Goal: Check status: Check status

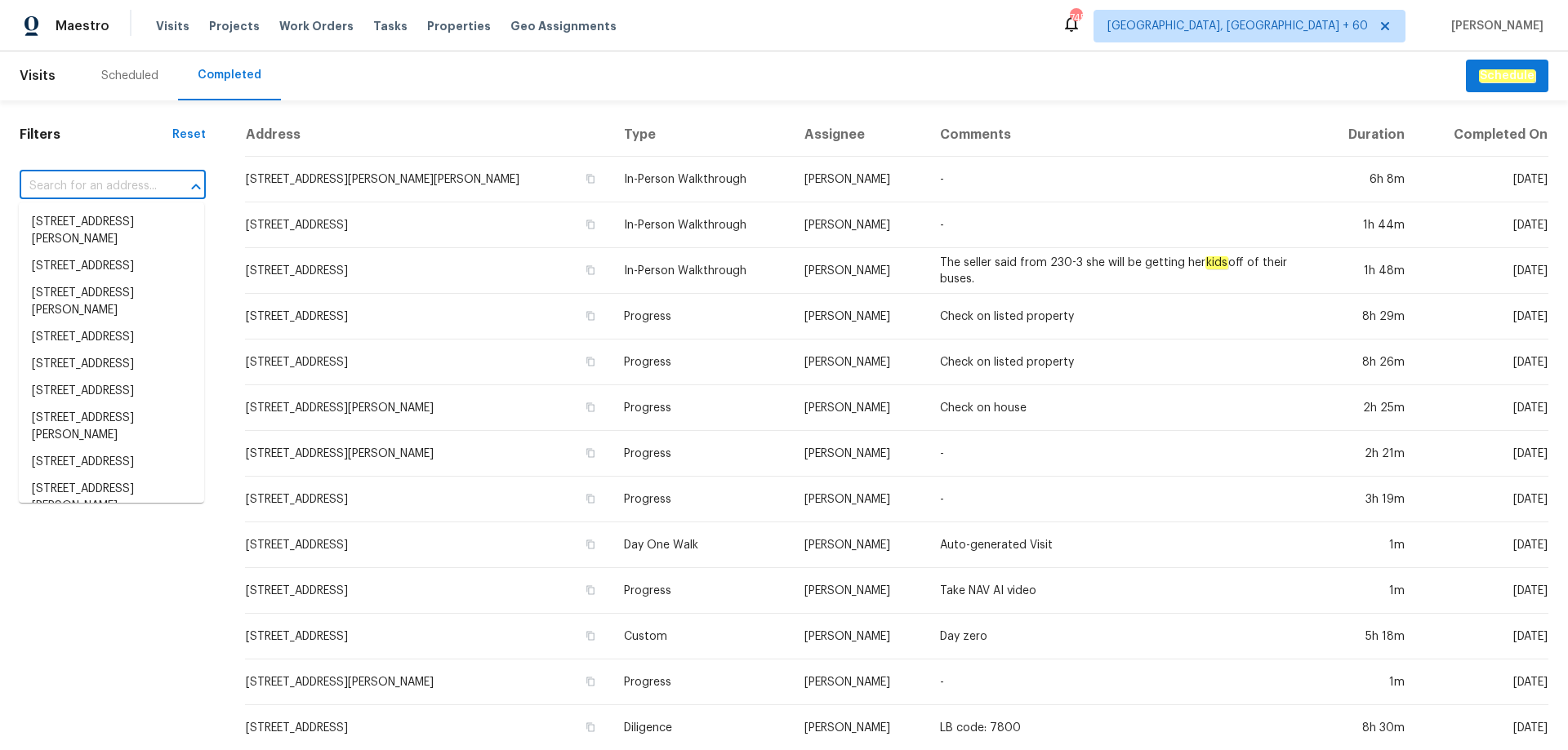
click at [94, 181] on input "text" at bounding box center [89, 186] width 140 height 25
paste input "[STREET_ADDRESS][PERSON_NAME][PERSON_NAME]"
type input "[STREET_ADDRESS][PERSON_NAME][PERSON_NAME]"
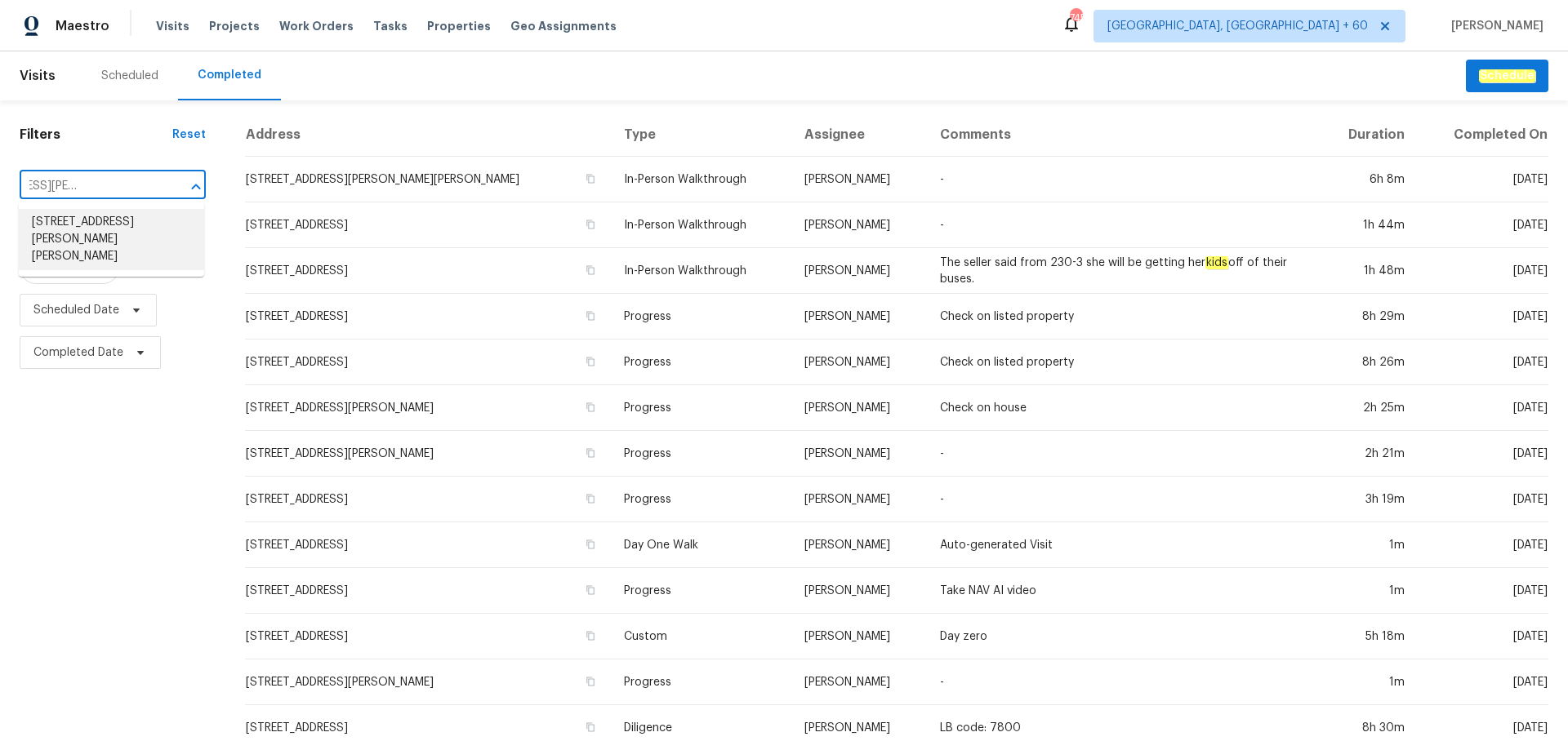
click at [93, 215] on li "[STREET_ADDRESS][PERSON_NAME][PERSON_NAME]" at bounding box center [112, 240] width 185 height 61
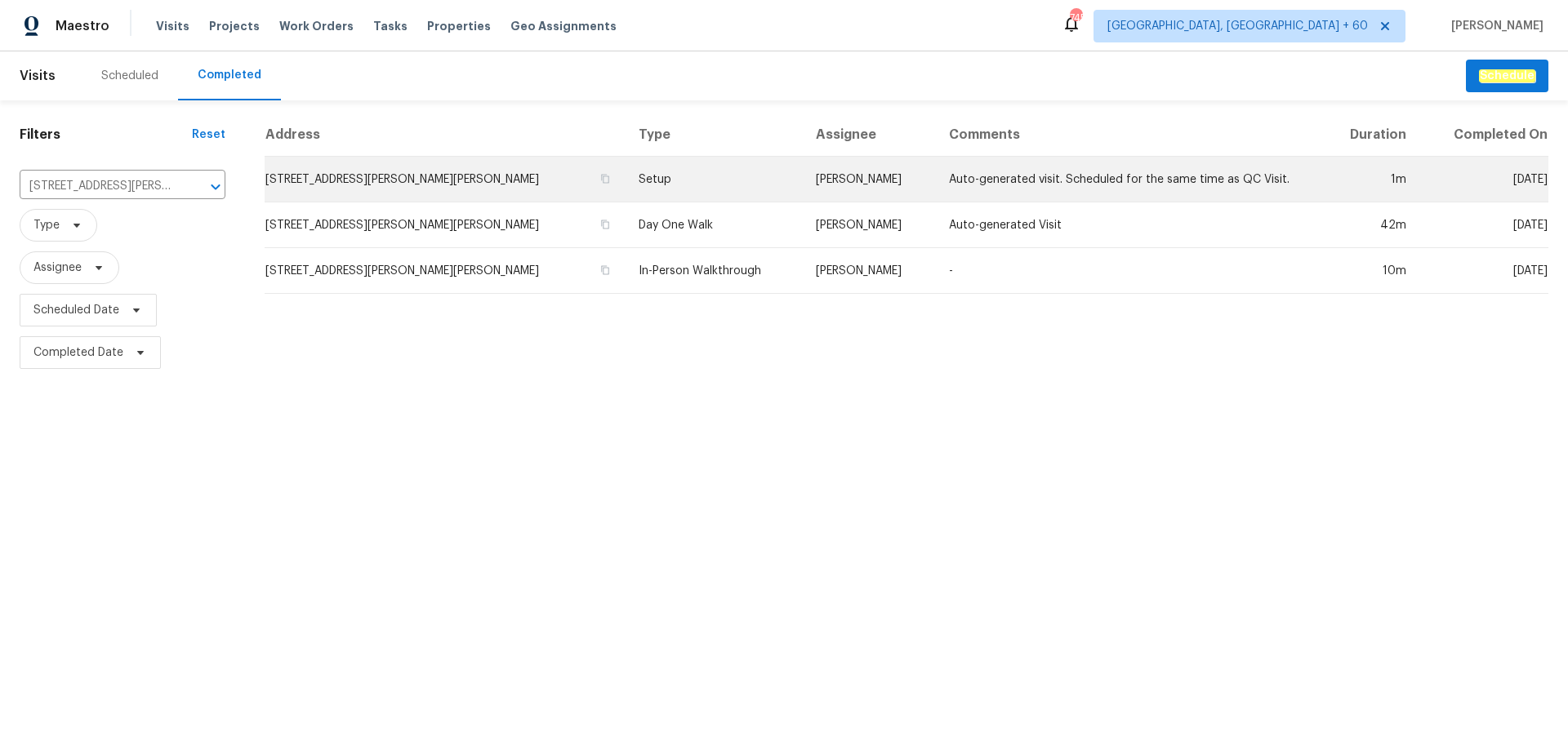
click at [662, 168] on td "Setup" at bounding box center [714, 180] width 177 height 45
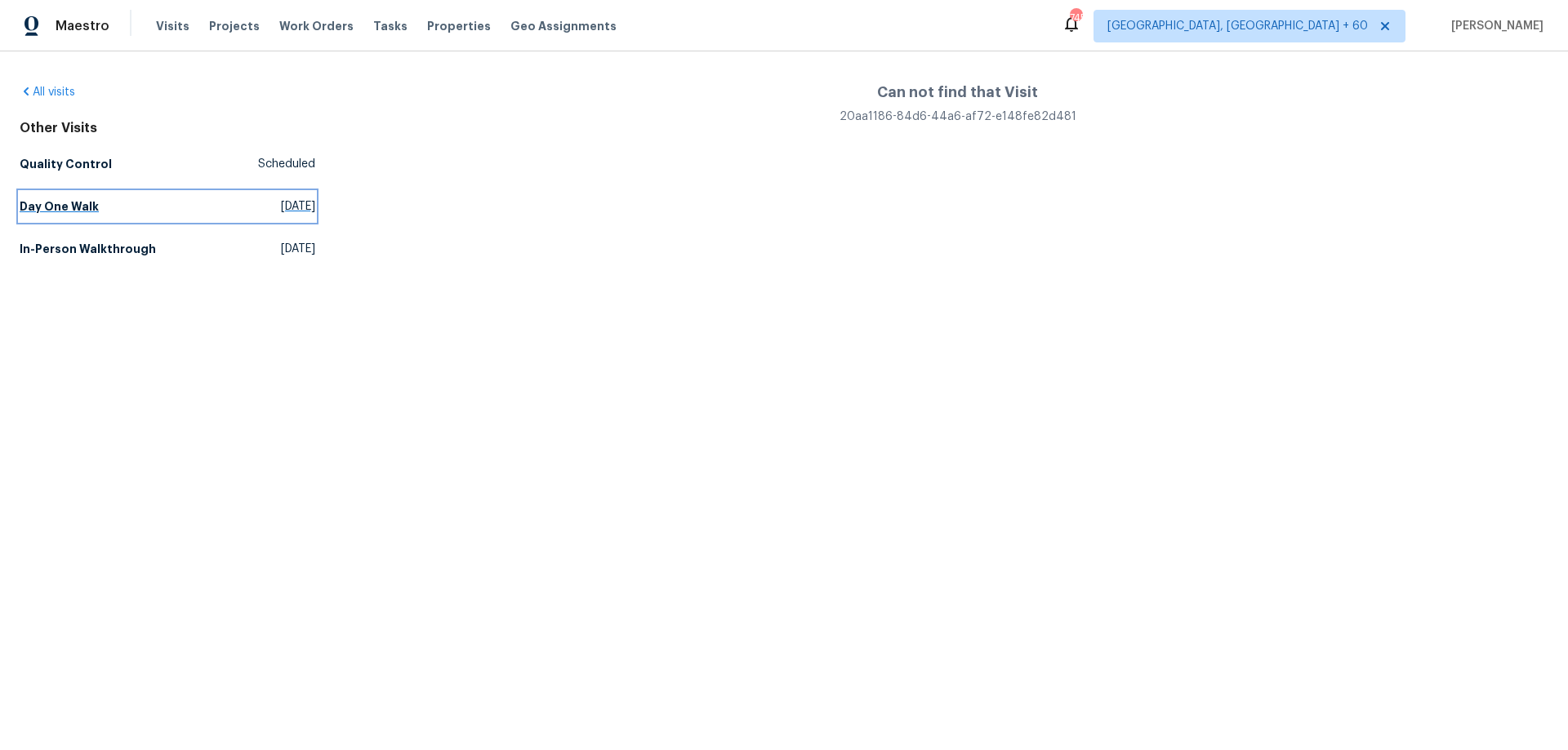
click at [45, 216] on link "Day One Walk [DATE]" at bounding box center [167, 207] width 296 height 30
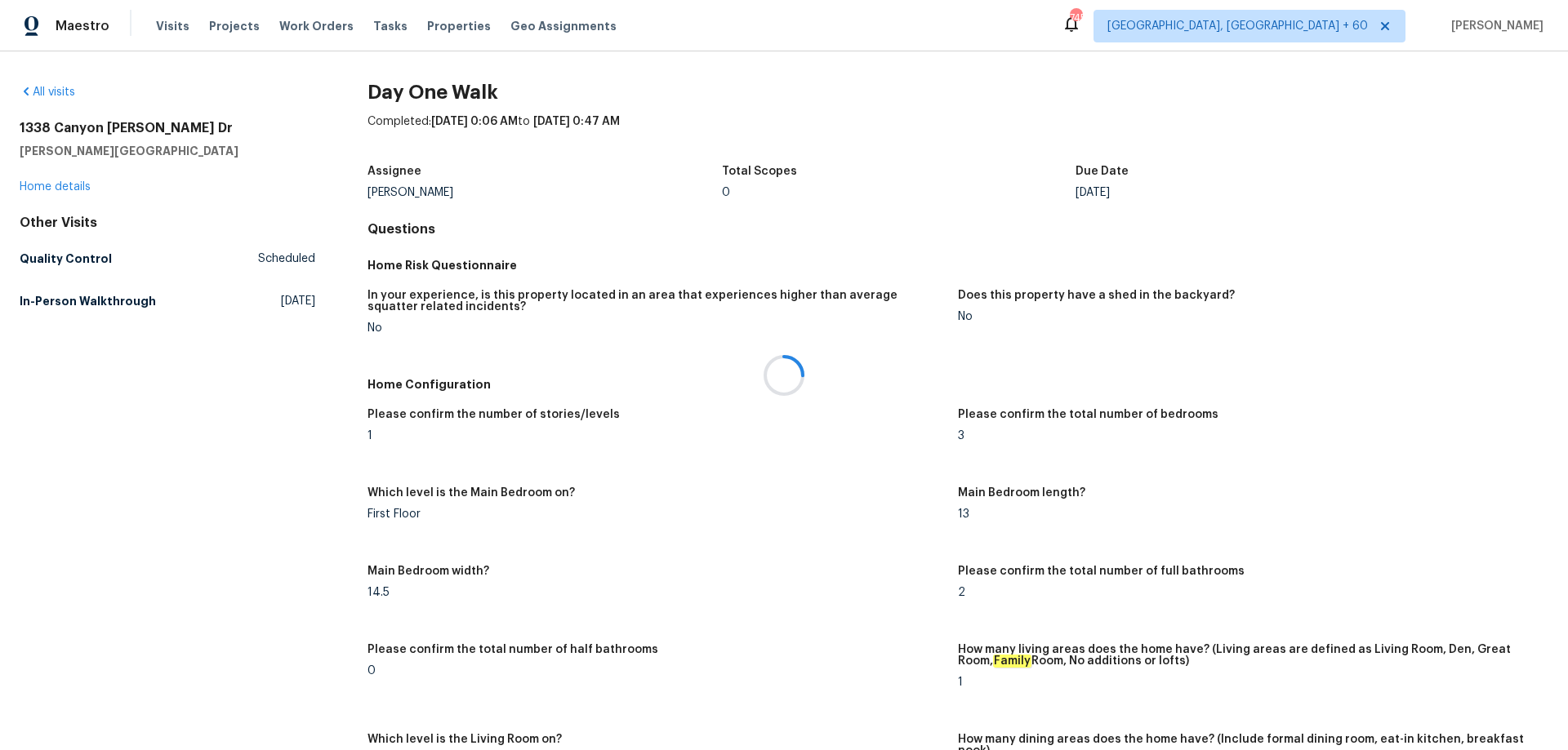
click at [78, 301] on div at bounding box center [784, 375] width 1568 height 750
click at [78, 301] on h5 "In-Person Walkthrough" at bounding box center [87, 301] width 136 height 17
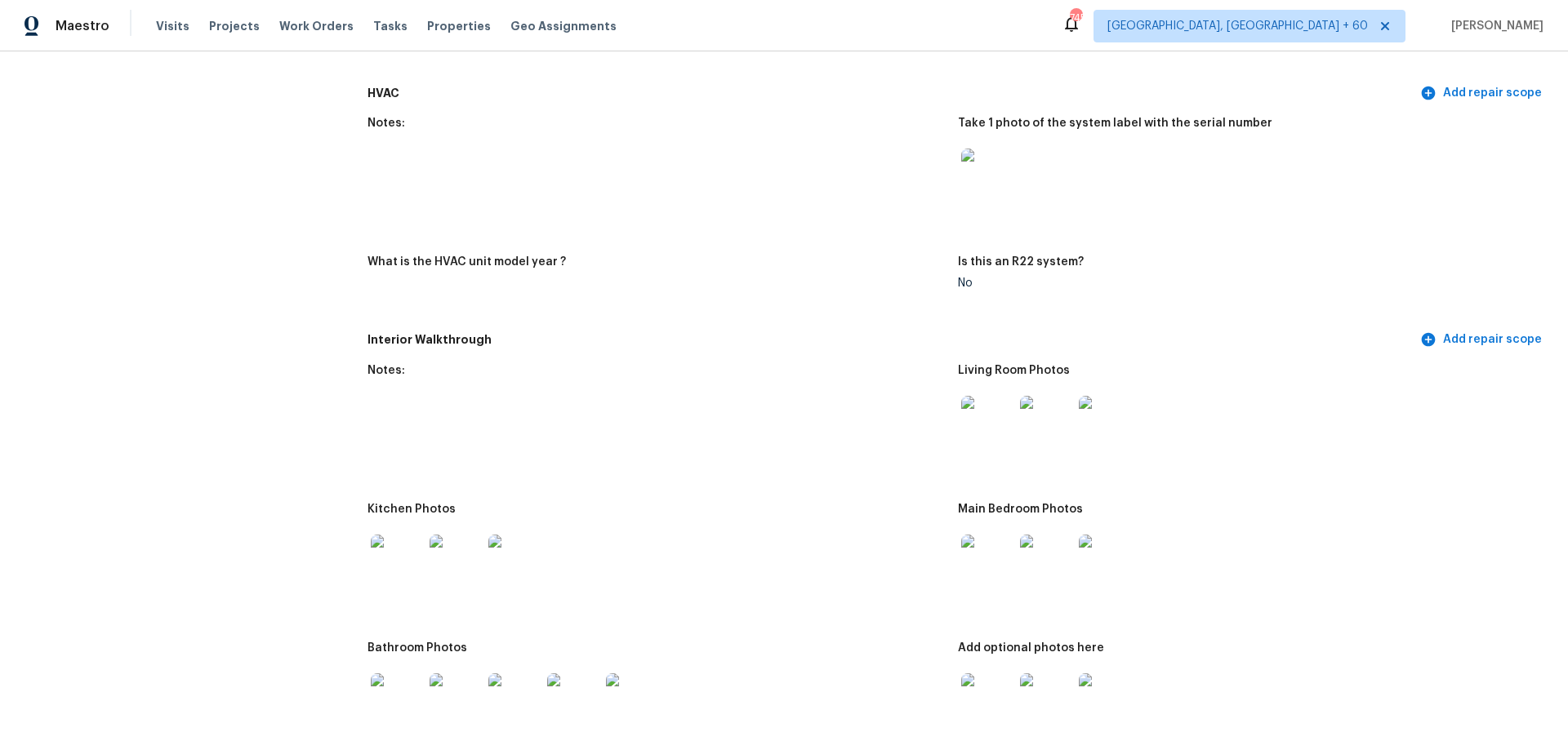
scroll to position [1551, 0]
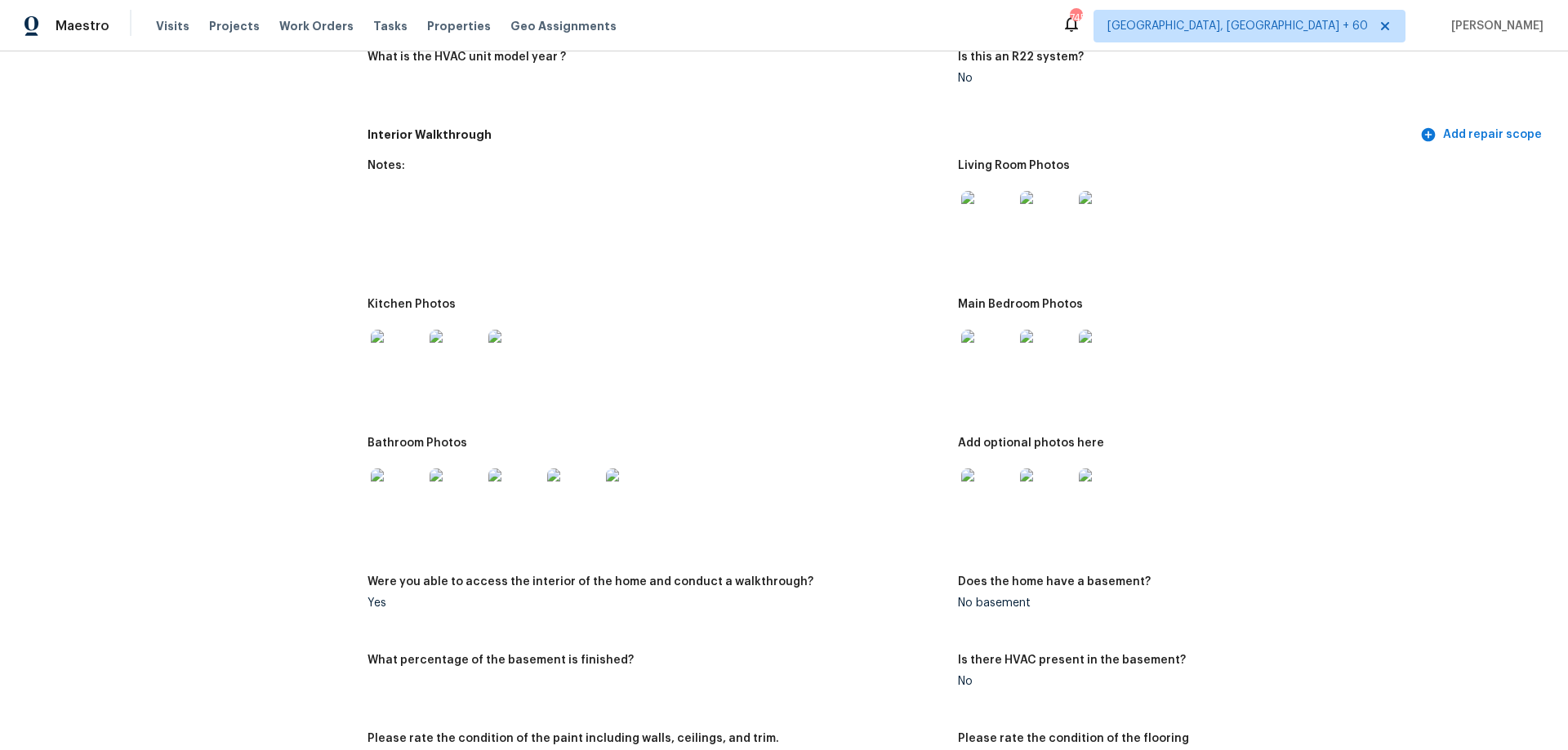
click at [969, 191] on img at bounding box center [988, 217] width 52 height 52
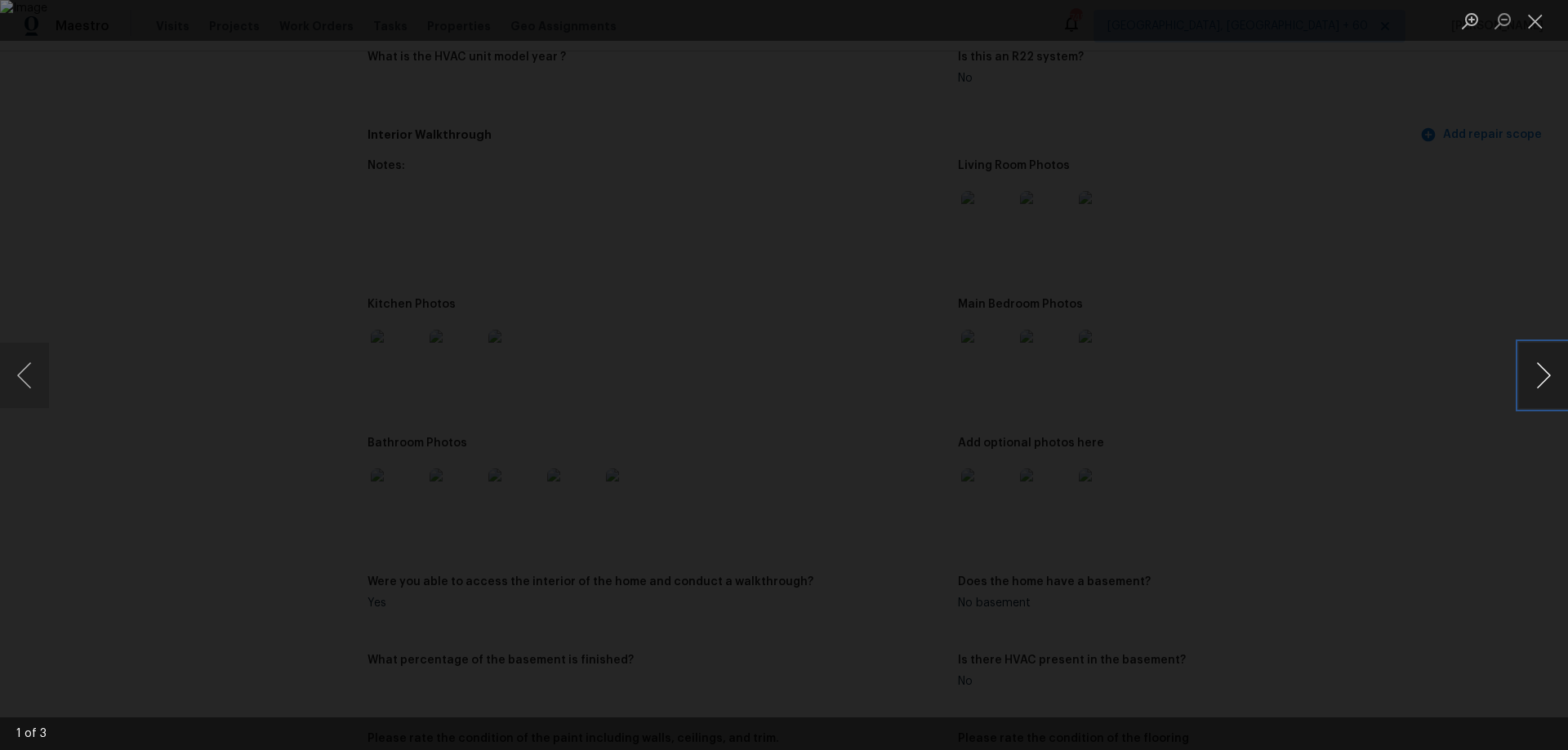
click at [1533, 383] on button "Next image" at bounding box center [1544, 375] width 49 height 65
drag, startPoint x: 1550, startPoint y: 18, endPoint x: 1541, endPoint y: 19, distance: 9.1
click at [1546, 19] on button "Close lightbox" at bounding box center [1535, 20] width 32 height 29
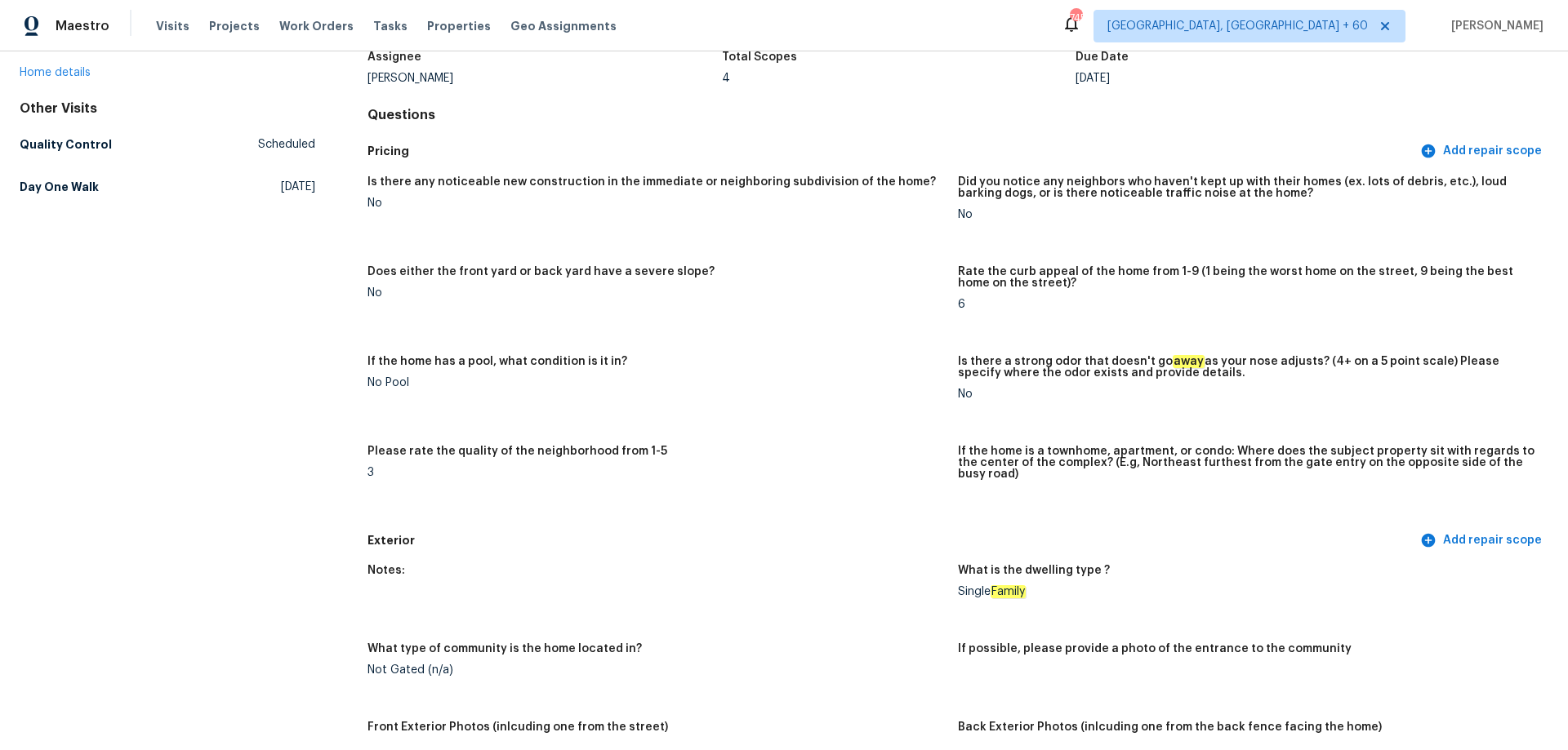
scroll to position [0, 0]
